Goal: Task Accomplishment & Management: Use online tool/utility

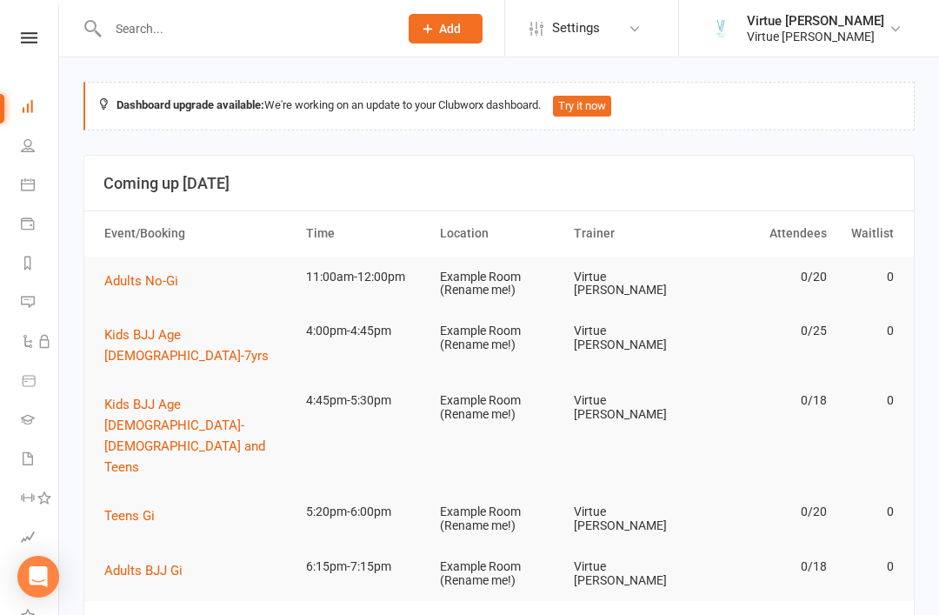
click at [39, 43] on link at bounding box center [29, 37] width 62 height 11
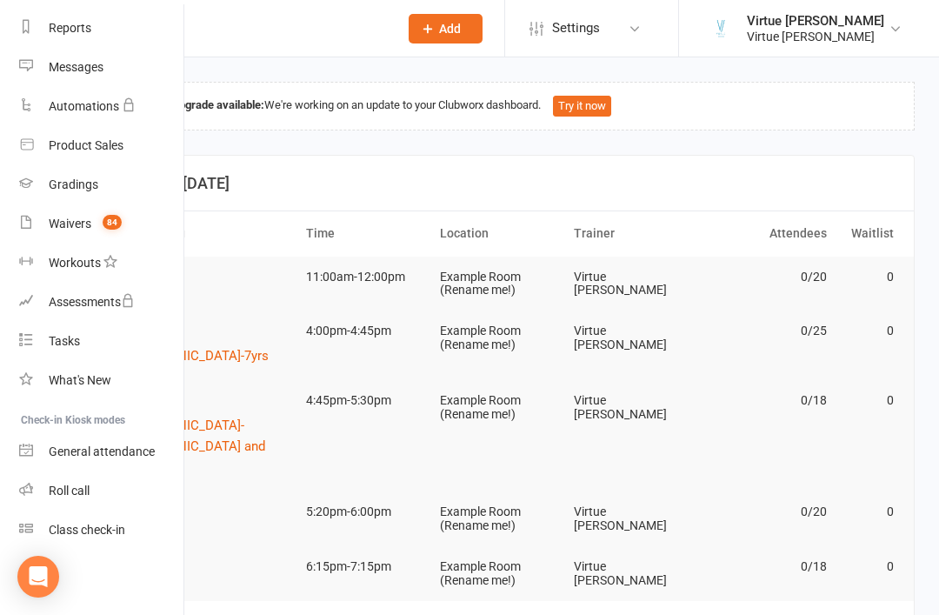
scroll to position [222, 2]
click at [77, 494] on div "Roll call" at bounding box center [69, 491] width 41 height 14
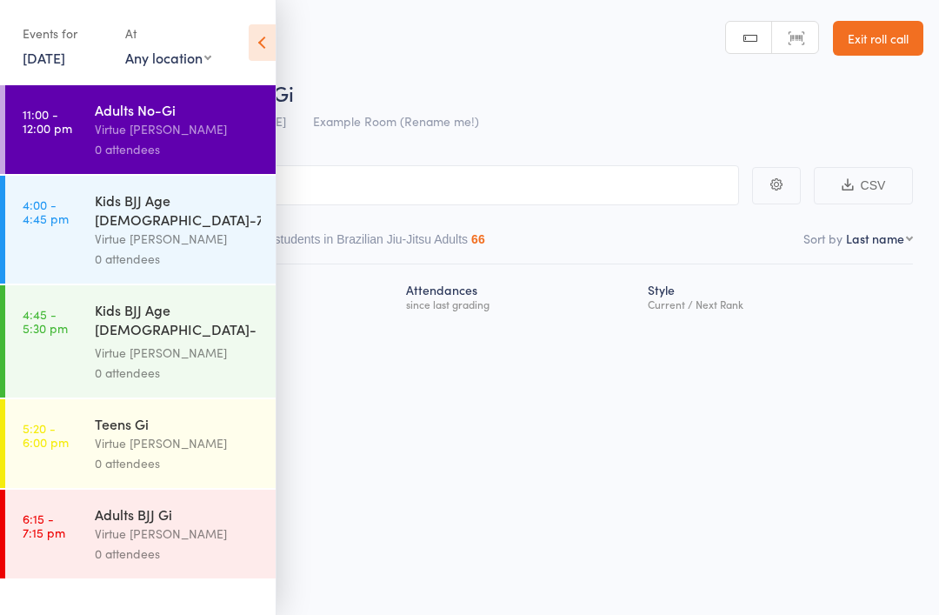
click at [269, 48] on icon at bounding box center [262, 42] width 27 height 37
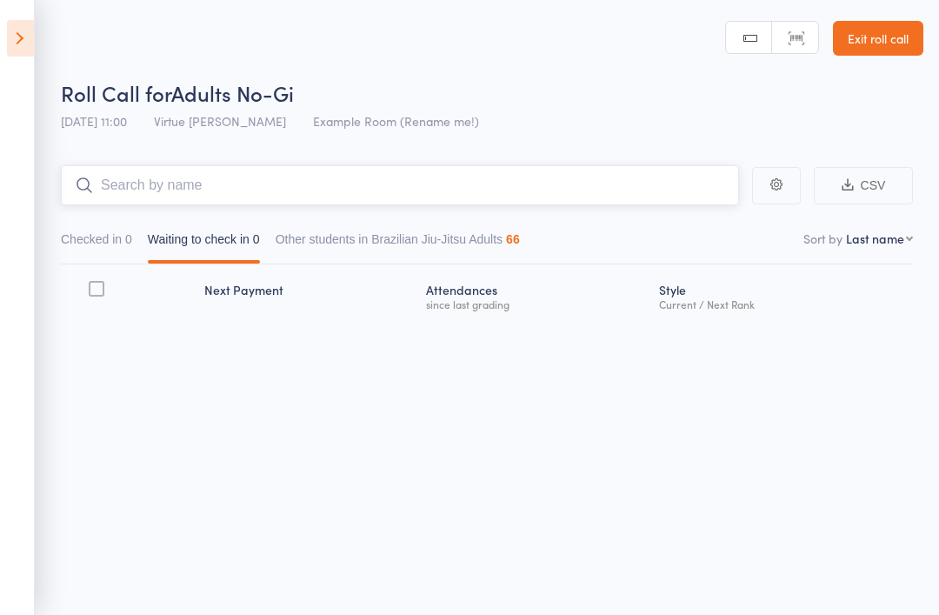
click at [354, 184] on input "search" at bounding box center [400, 185] width 678 height 40
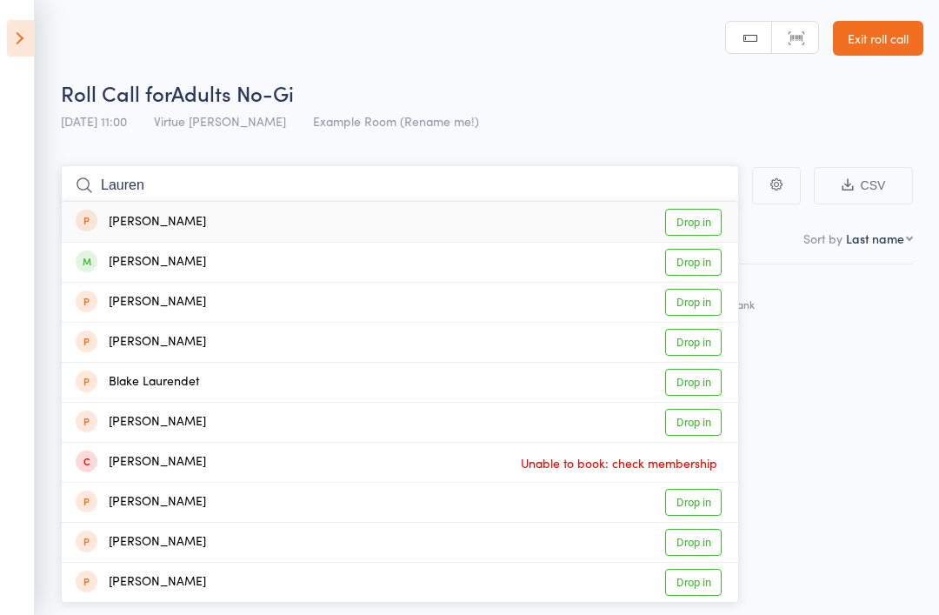
type input "Lauren"
click at [684, 264] on link "Drop in" at bounding box center [693, 262] width 57 height 27
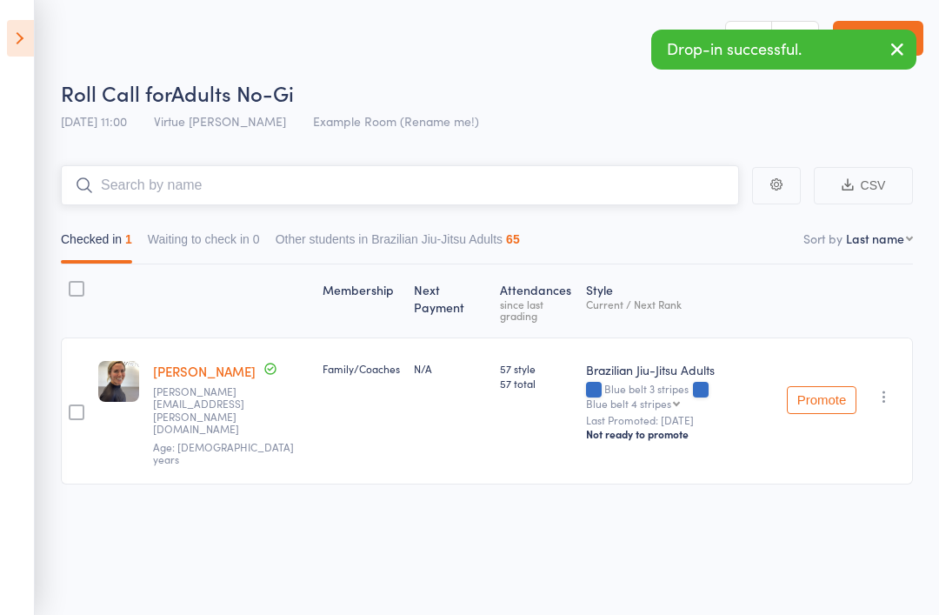
click at [650, 190] on input "search" at bounding box center [400, 185] width 678 height 40
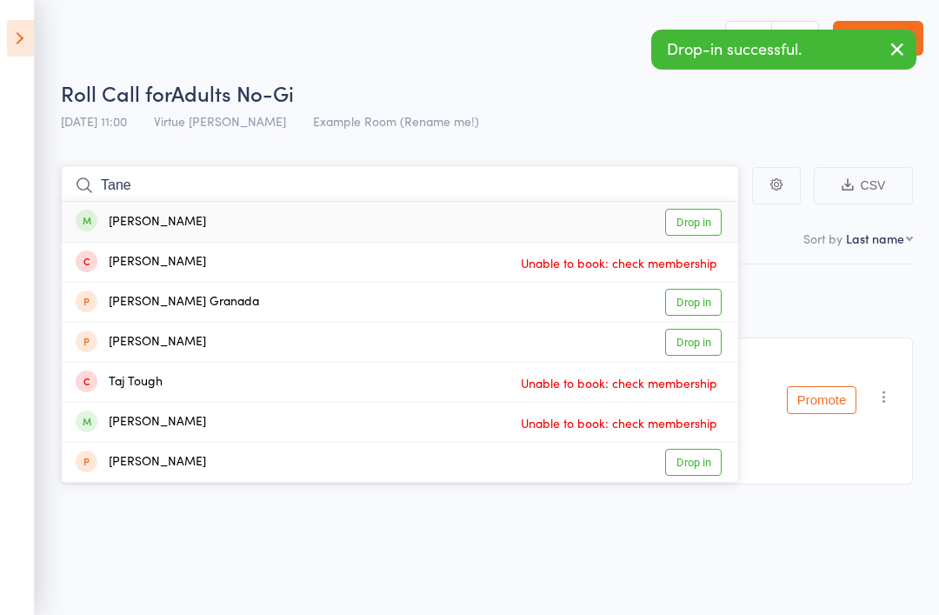
type input "Tane"
click at [706, 226] on link "Drop in" at bounding box center [693, 222] width 57 height 27
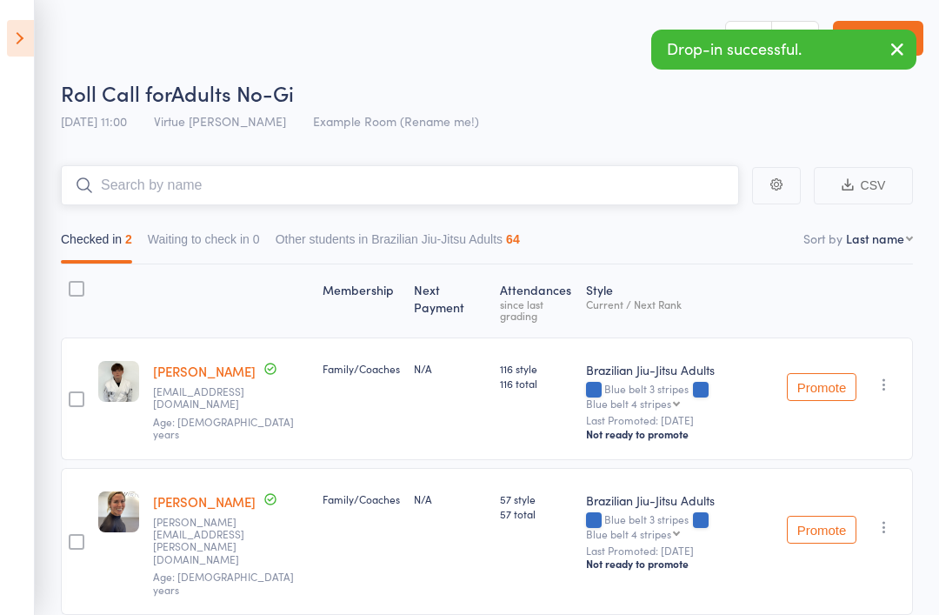
click at [619, 202] on input "search" at bounding box center [400, 185] width 678 height 40
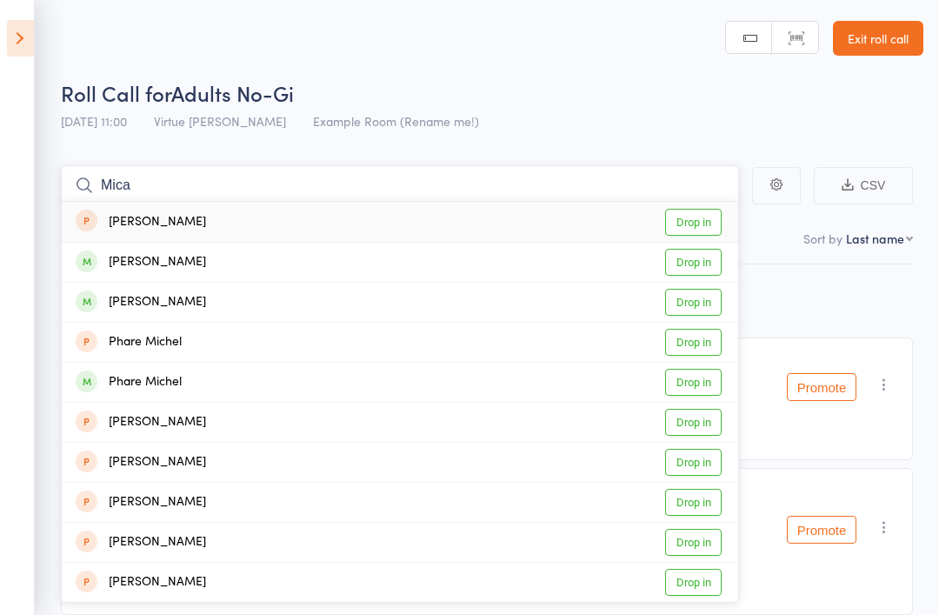
click at [592, 182] on input "Mica" at bounding box center [400, 185] width 678 height 40
type input "M"
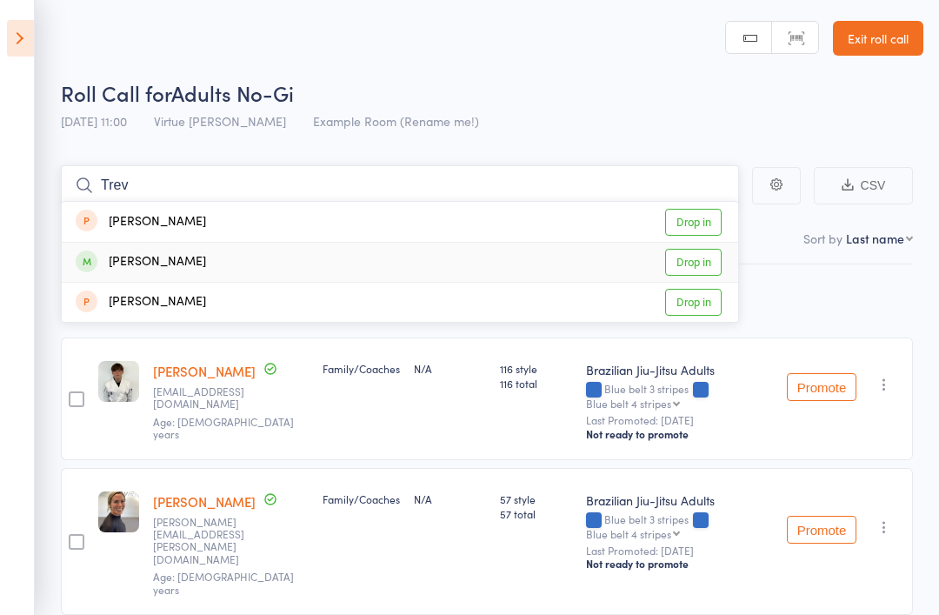
type input "Trev"
click at [702, 267] on link "Drop in" at bounding box center [693, 262] width 57 height 27
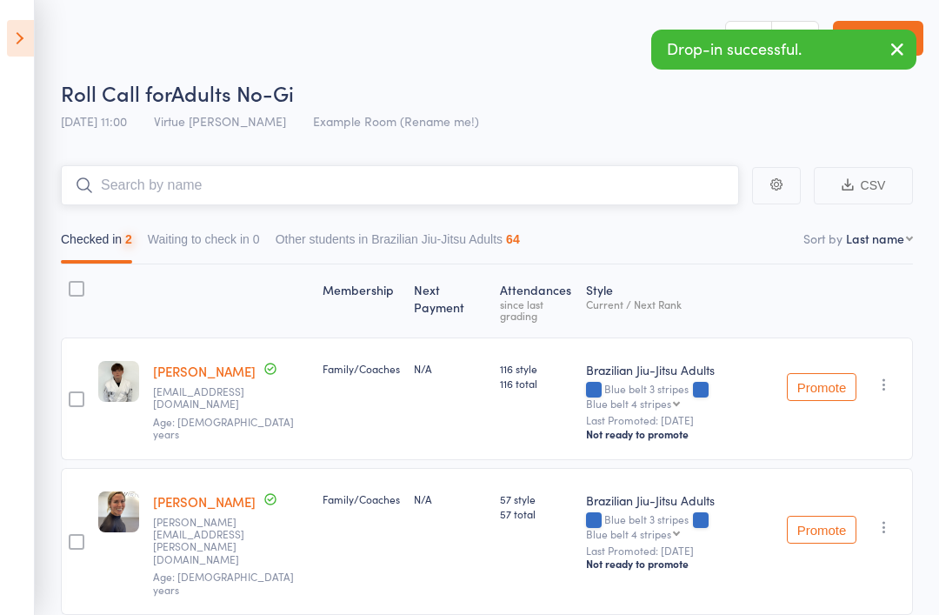
click at [591, 203] on input "search" at bounding box center [400, 185] width 678 height 40
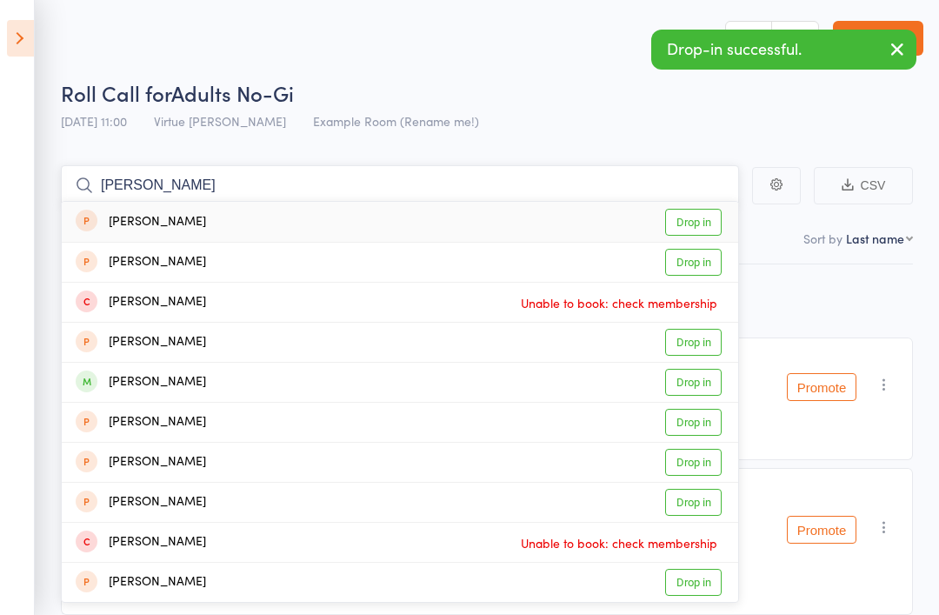
type input "[PERSON_NAME]"
click at [697, 383] on link "Drop in" at bounding box center [693, 382] width 57 height 27
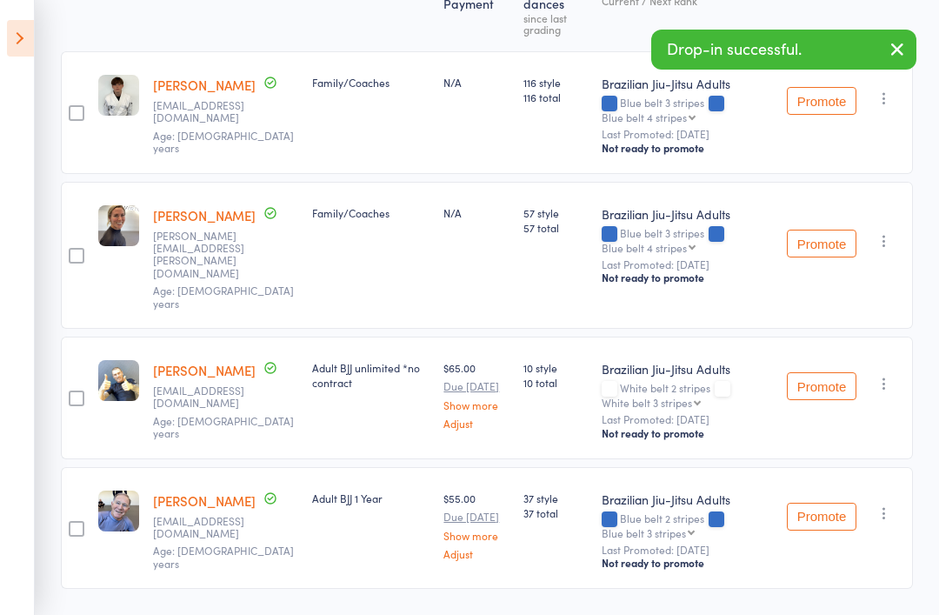
scroll to position [309, 0]
